Goal: Check status: Check status

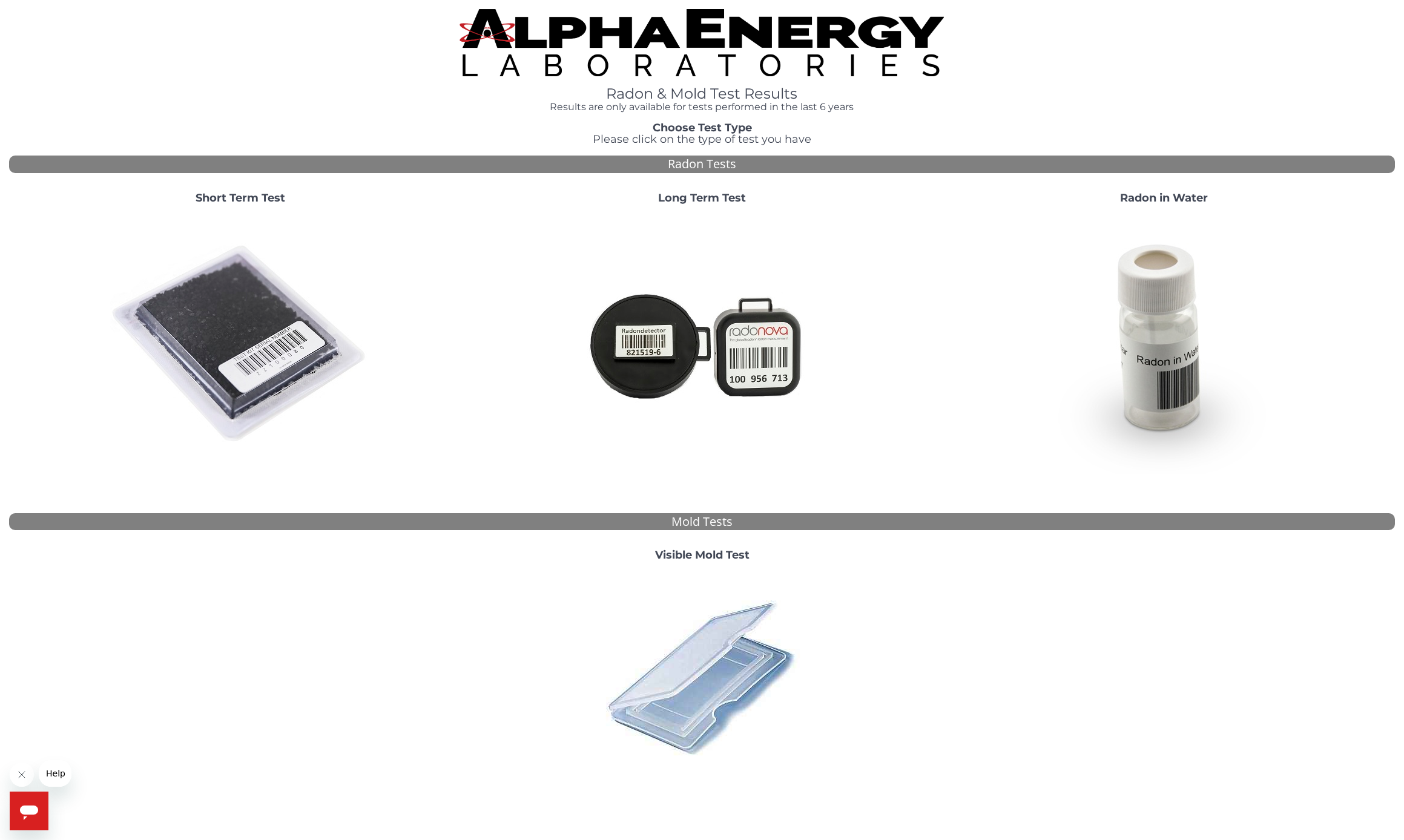
scroll to position [5, 0]
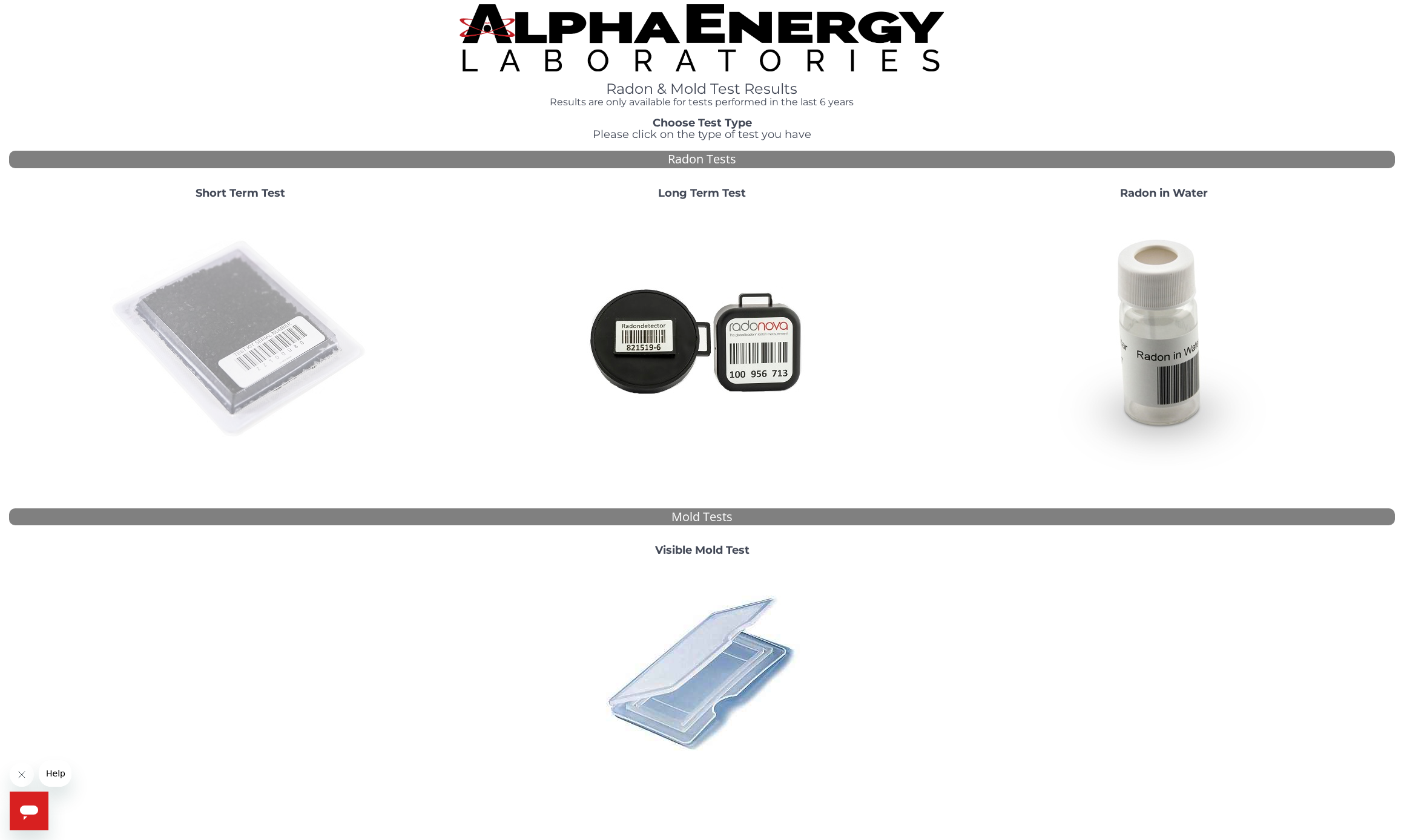
click at [251, 321] on img at bounding box center [240, 339] width 260 height 260
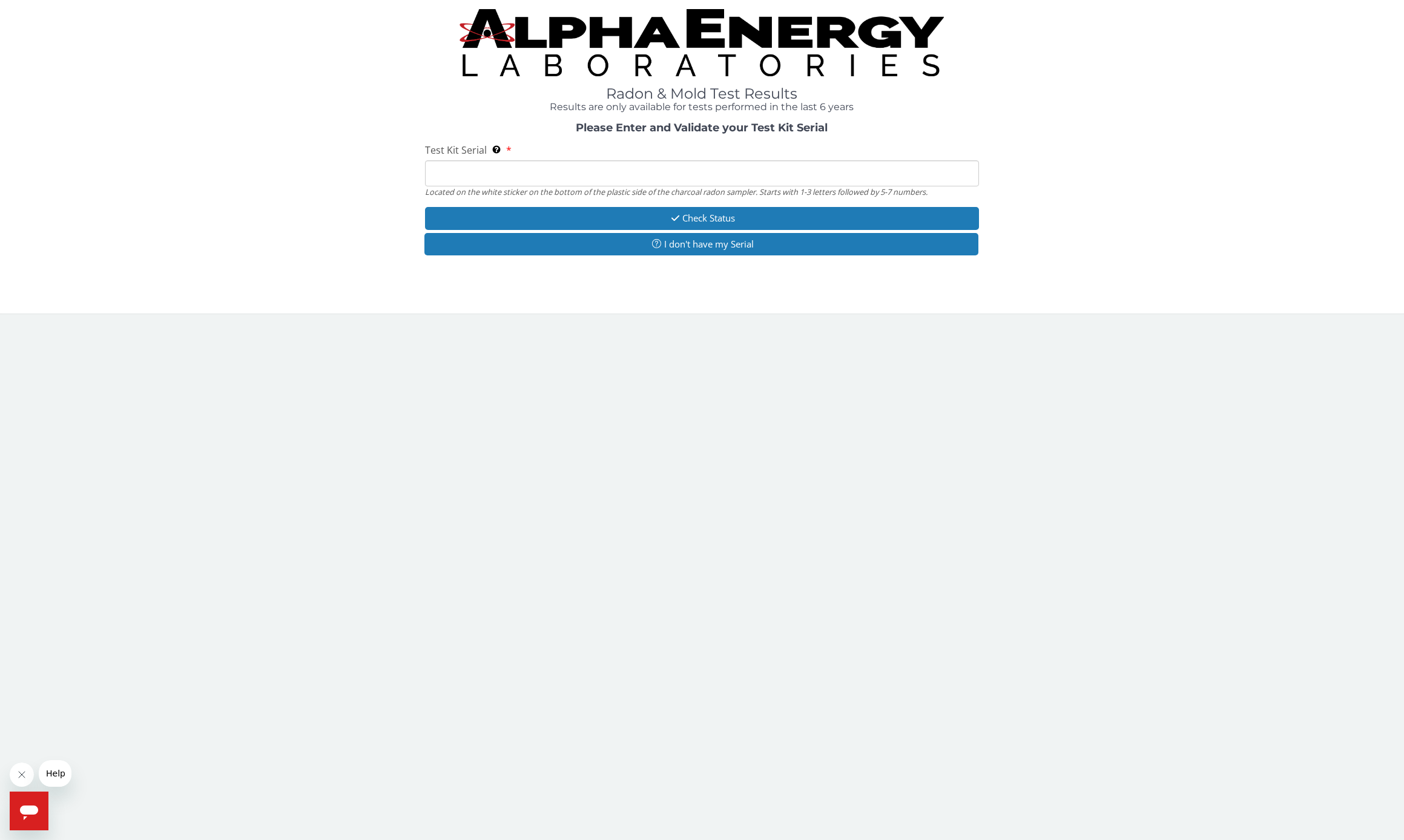
click at [450, 168] on input "Test Kit Serial Located on the white sticker on the bottom of the plastic side …" at bounding box center [702, 173] width 555 height 26
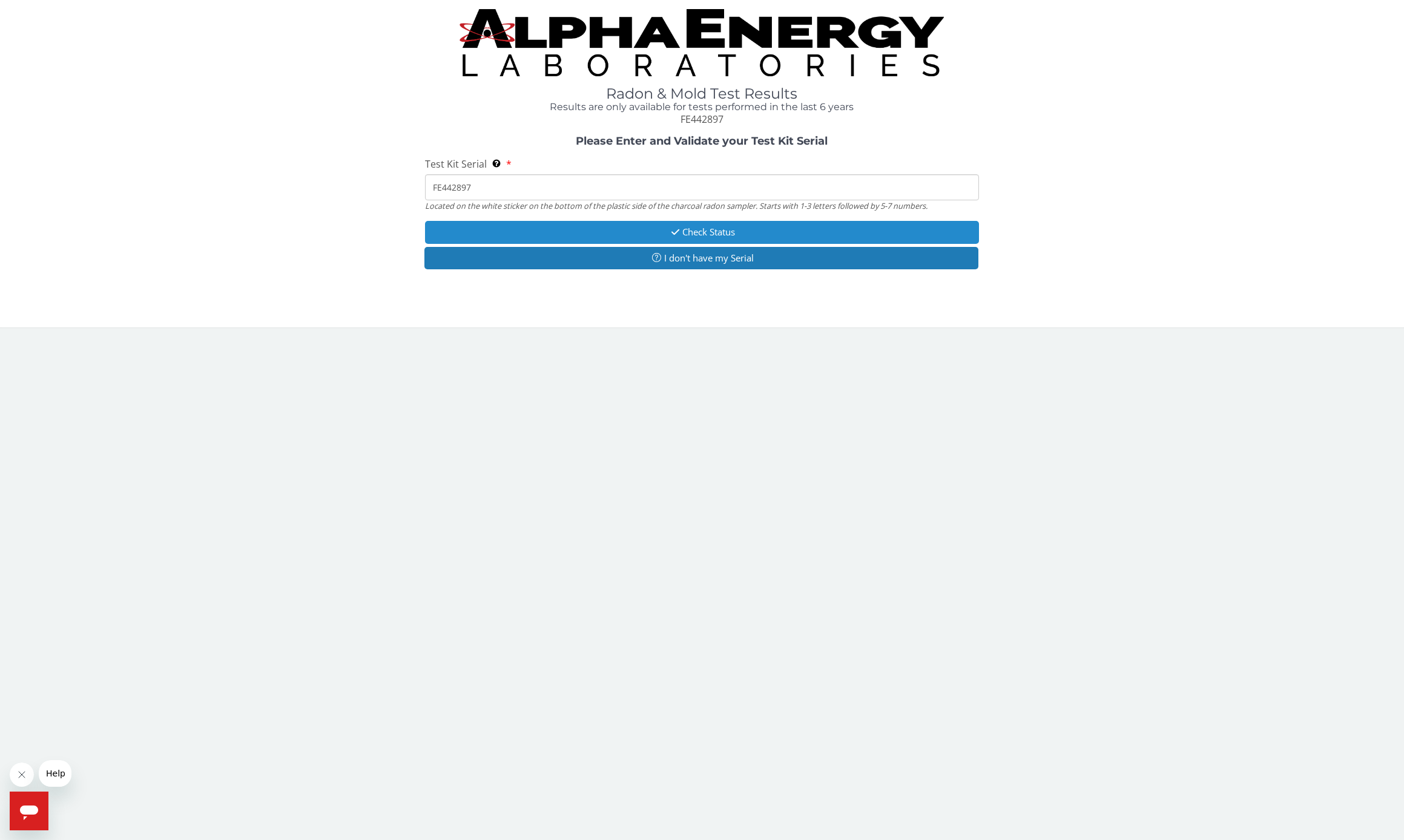
type input "FE442897"
click at [603, 233] on button "Check Status" at bounding box center [702, 232] width 555 height 22
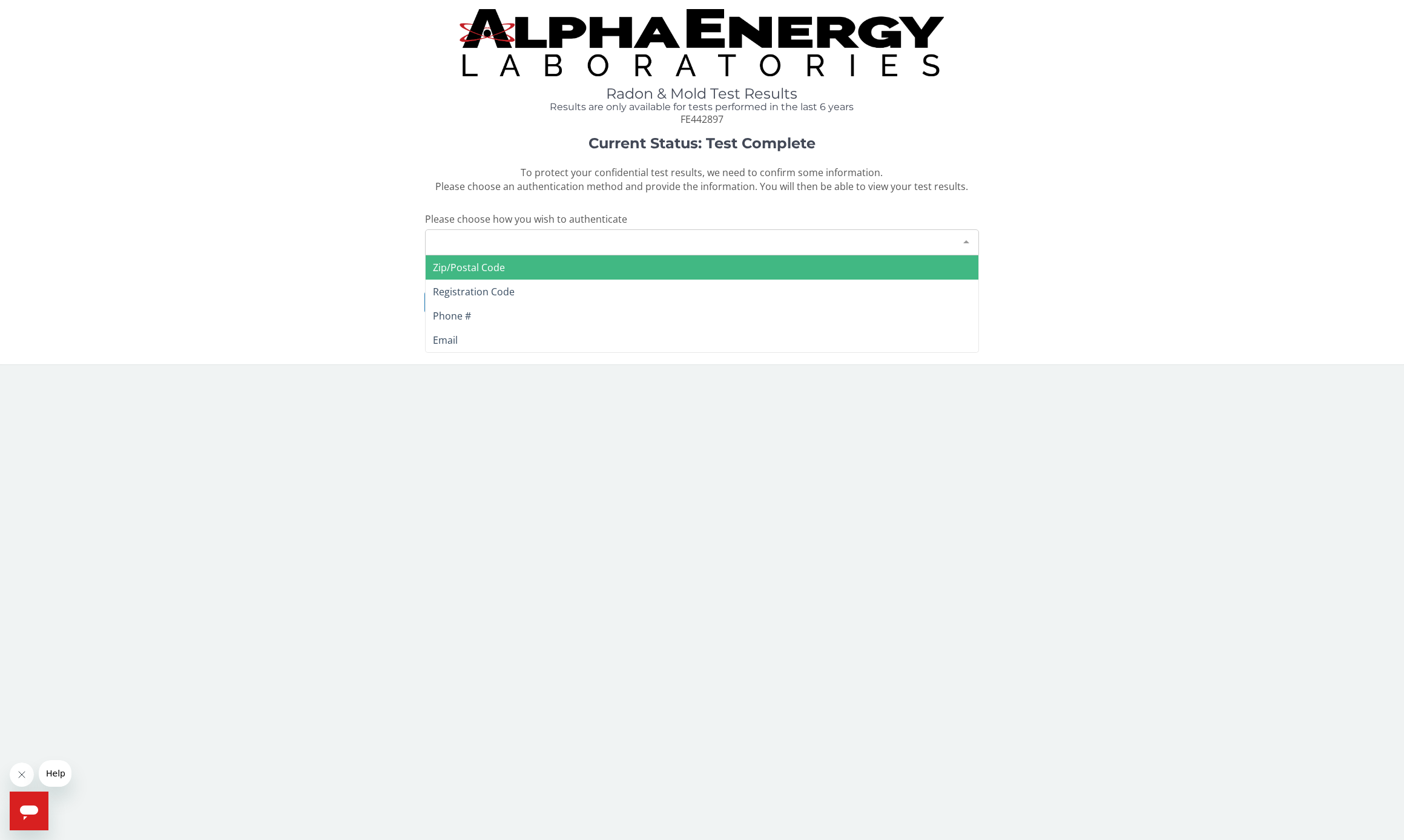
click at [530, 239] on div "Please make a selection" at bounding box center [702, 243] width 555 height 26
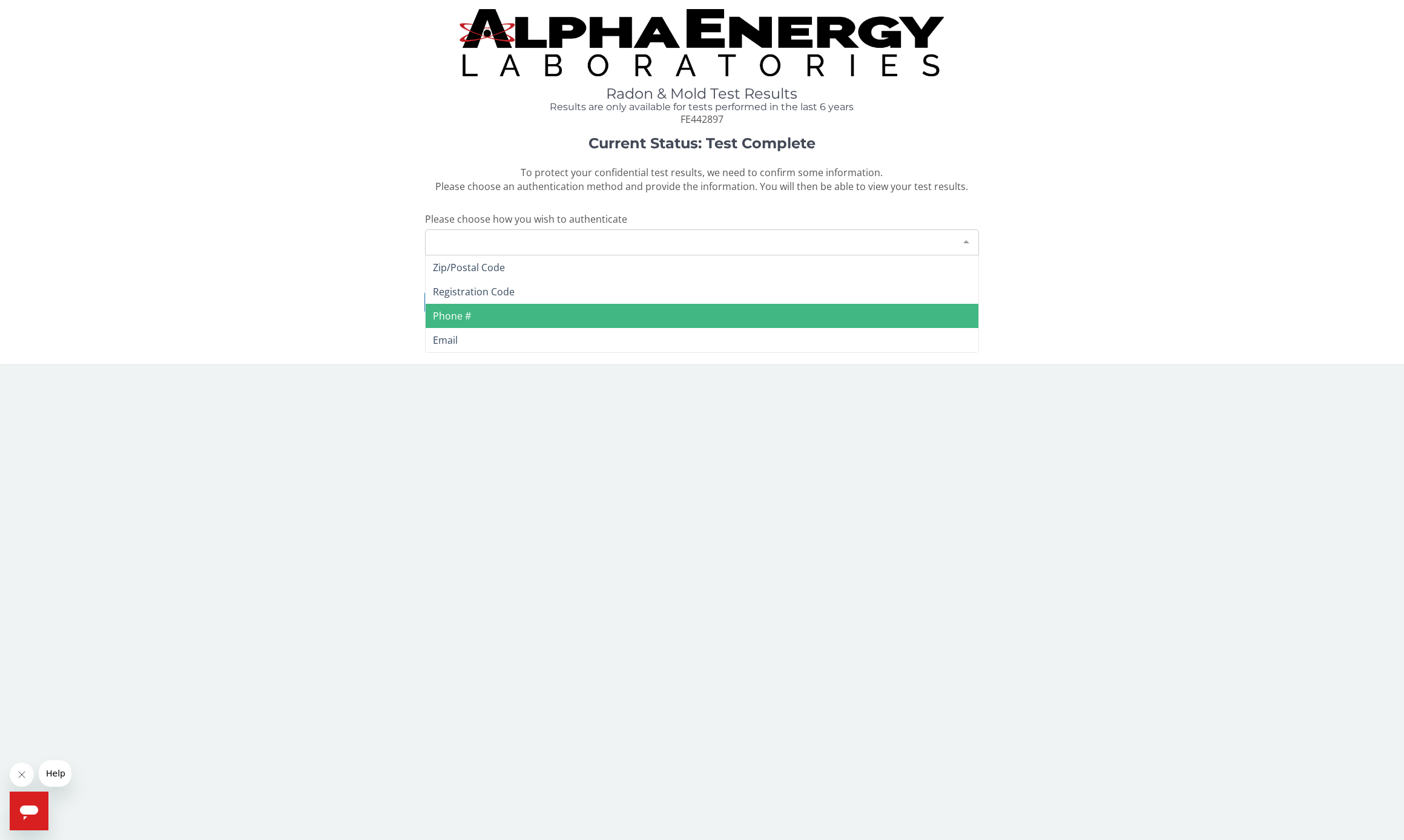
click at [478, 311] on span "Phone #" at bounding box center [702, 316] width 553 height 25
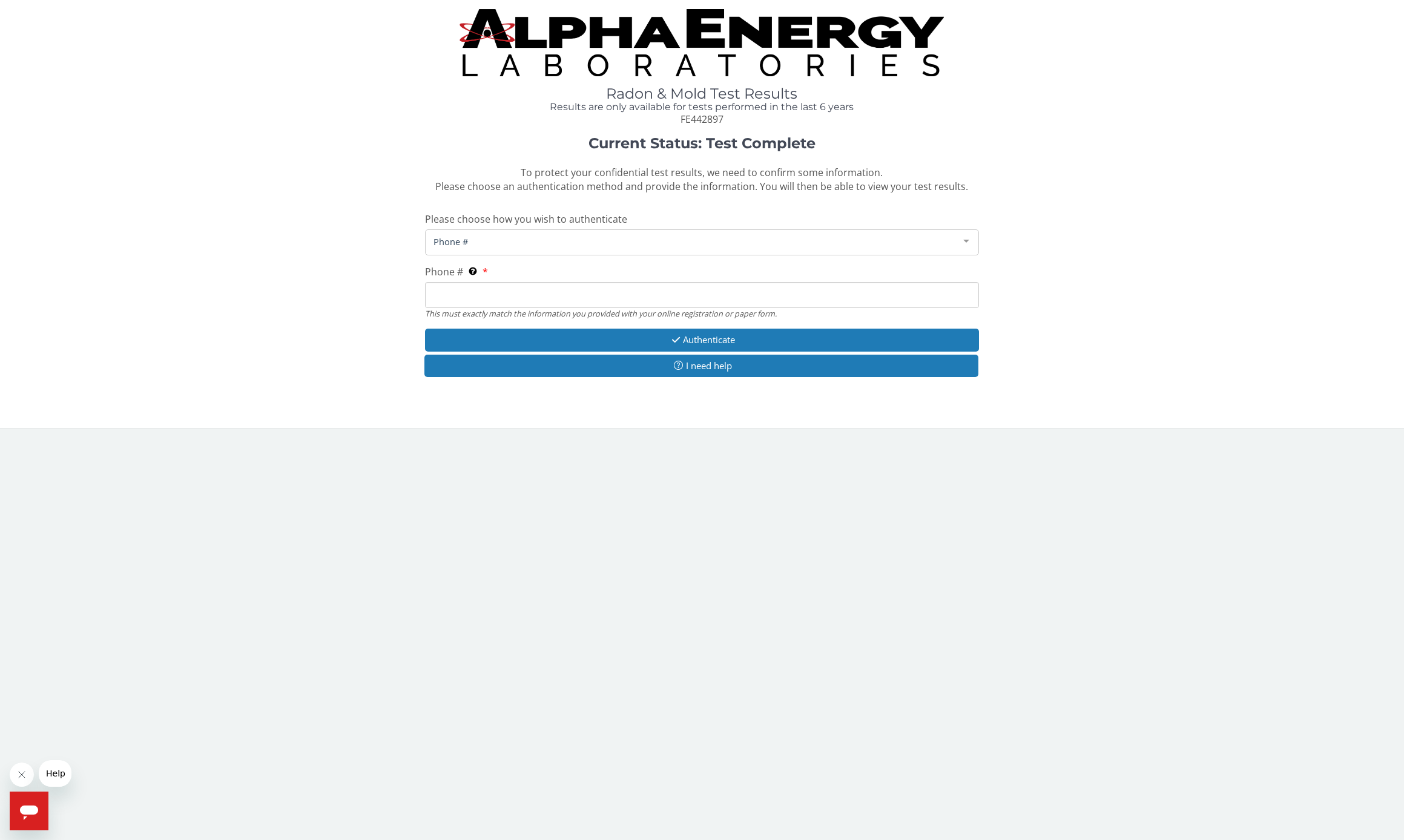
click at [448, 288] on input "Phone # This must exactly match the information you provided with your online r…" at bounding box center [702, 295] width 555 height 26
type input "248"
type input "[PHONE_NUMBER]"
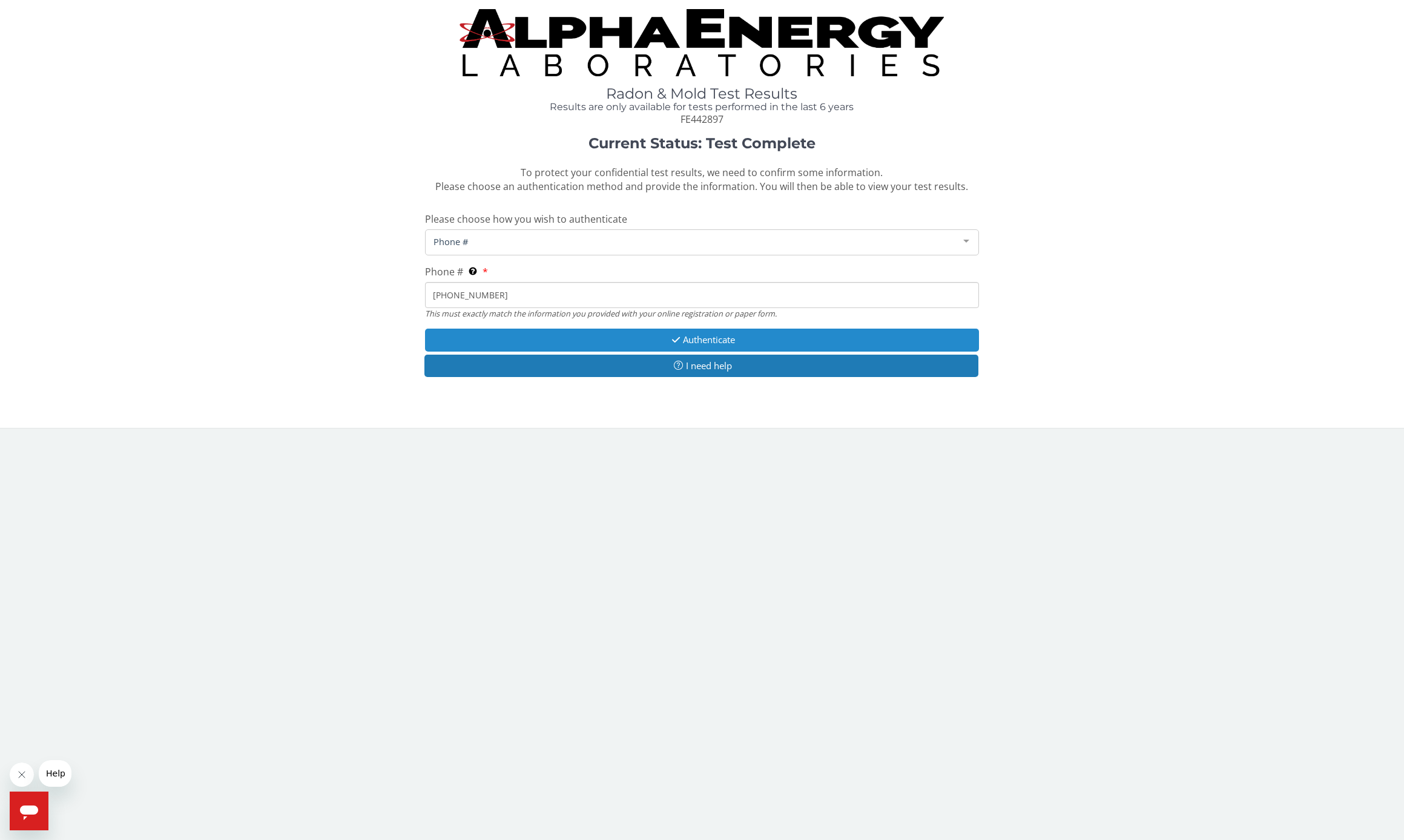
click at [656, 337] on button "Authenticate" at bounding box center [702, 339] width 555 height 22
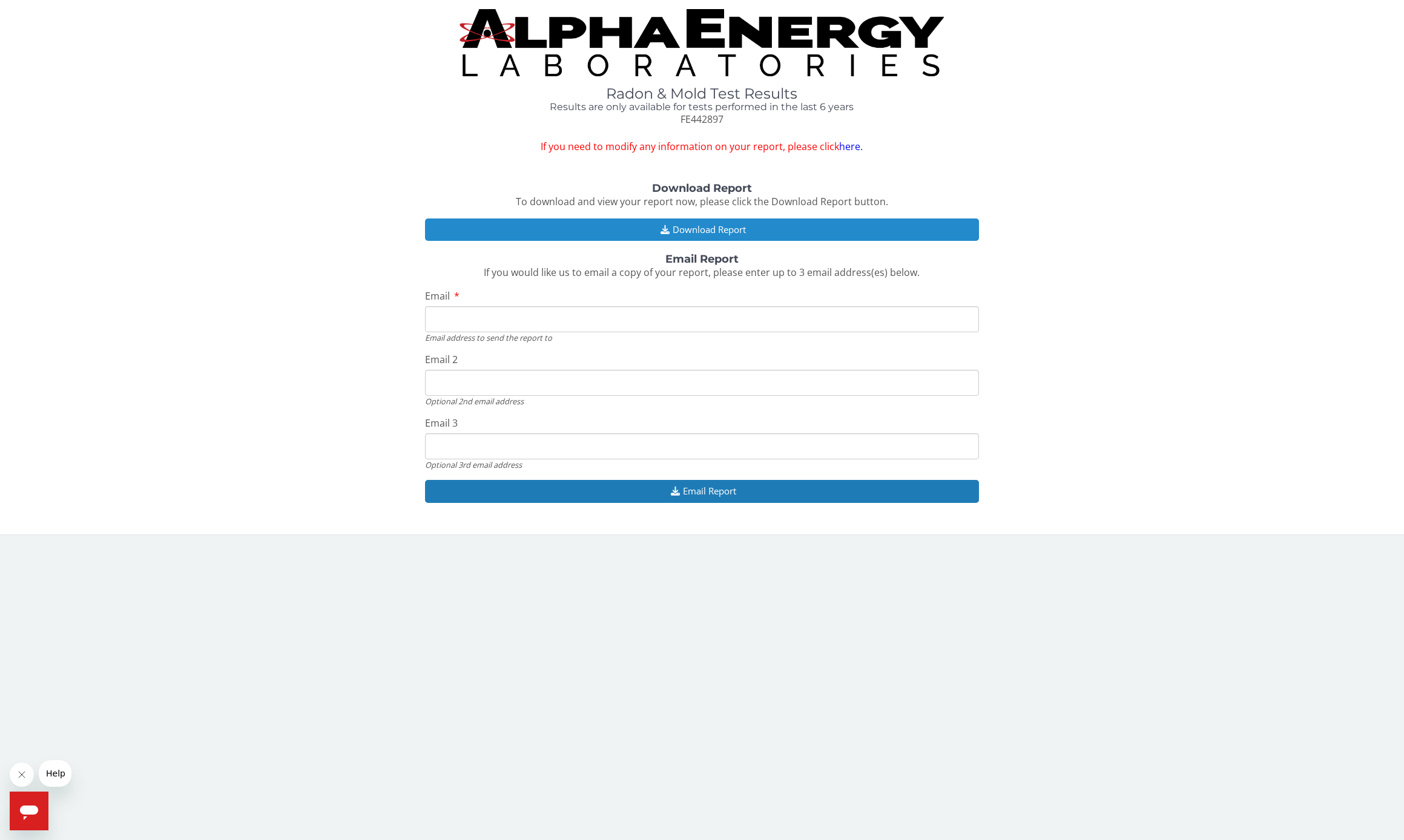
click at [625, 228] on button "Download Report" at bounding box center [702, 230] width 555 height 22
